Goal: Task Accomplishment & Management: Use online tool/utility

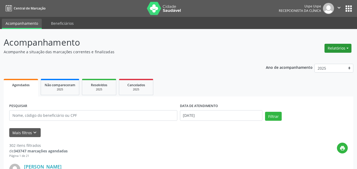
click at [348, 48] on button "Relatórios" at bounding box center [337, 48] width 27 height 9
click at [321, 61] on link "Agendamentos" at bounding box center [322, 59] width 57 height 7
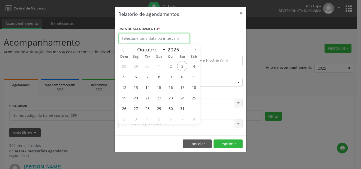
click at [150, 40] on input "text" at bounding box center [153, 38] width 71 height 11
click at [182, 69] on span "3" at bounding box center [182, 66] width 10 height 10
type input "[DATE]"
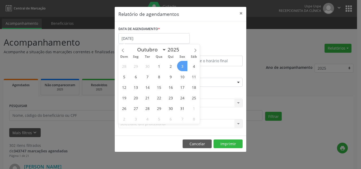
click at [182, 69] on span "3" at bounding box center [182, 66] width 10 height 10
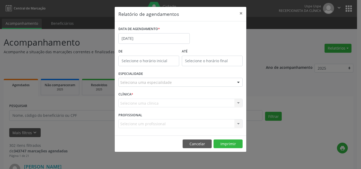
click at [136, 86] on div "Seleciona uma especialidade" at bounding box center [180, 82] width 124 height 9
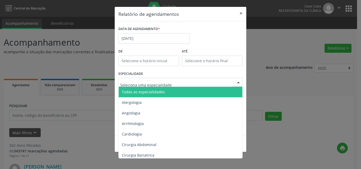
click at [140, 92] on span "Todas as especialidades" at bounding box center [143, 92] width 43 height 5
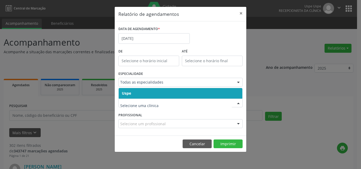
click at [137, 95] on span "Uspe" at bounding box center [181, 93] width 124 height 11
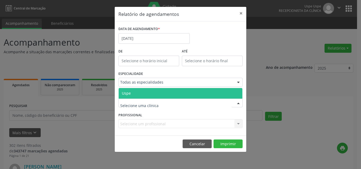
click at [141, 93] on span "Uspe" at bounding box center [181, 93] width 124 height 11
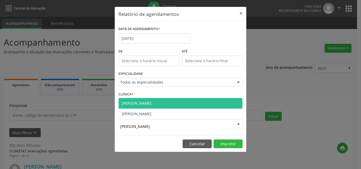
type input "[PERSON_NAME]"
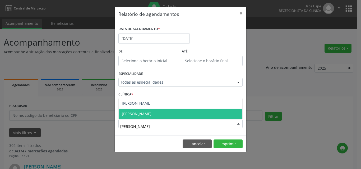
click at [185, 117] on span "[PERSON_NAME]" at bounding box center [181, 114] width 124 height 11
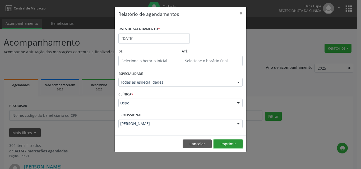
click at [223, 142] on button "Imprimir" at bounding box center [227, 144] width 29 height 9
